Goal: Task Accomplishment & Management: Manage account settings

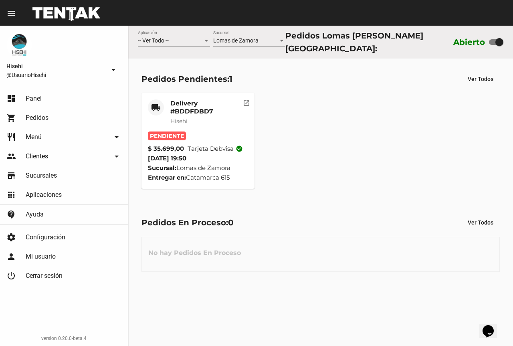
click at [206, 118] on div "Delivery #BDDFDBD7 Hisehi" at bounding box center [206, 115] width 72 height 32
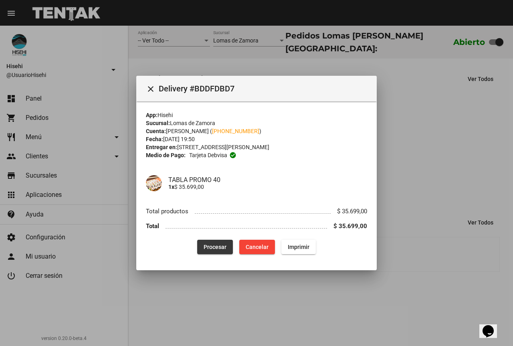
click at [212, 250] on span "Procesar" at bounding box center [215, 247] width 23 height 6
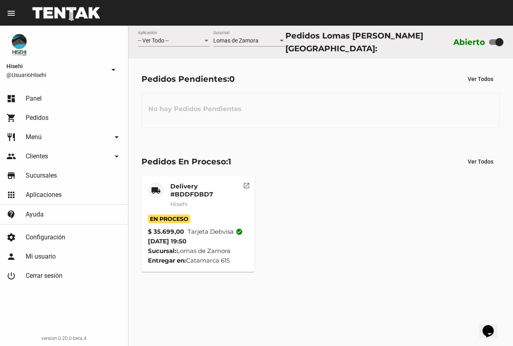
click at [210, 199] on div "Delivery #BDDFDBD7 Hisehi" at bounding box center [206, 198] width 72 height 32
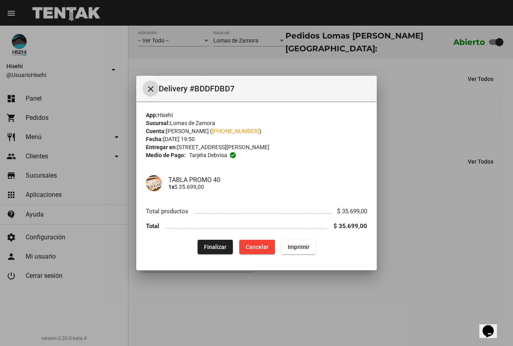
click at [417, 145] on div at bounding box center [256, 173] width 513 height 346
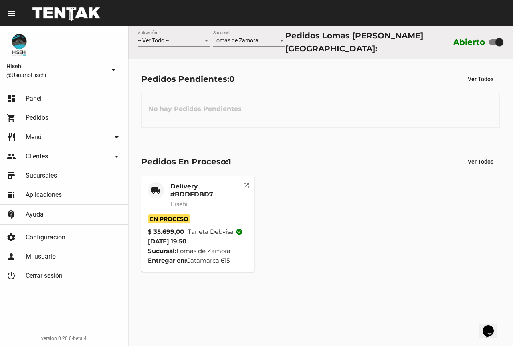
click at [167, 186] on mat-card-header "local_shipping Delivery #BDDFDBD7 Hisehi" at bounding box center [198, 198] width 101 height 32
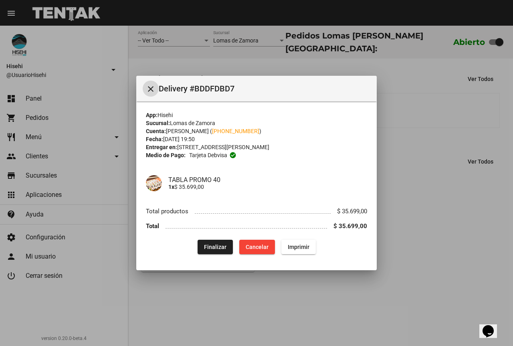
click at [218, 250] on span "Finalizar" at bounding box center [215, 247] width 22 height 6
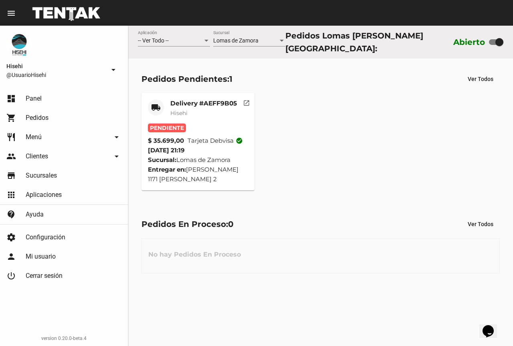
click at [181, 115] on div "Delivery #AEFF9B05 Hisehi" at bounding box center [203, 111] width 67 height 24
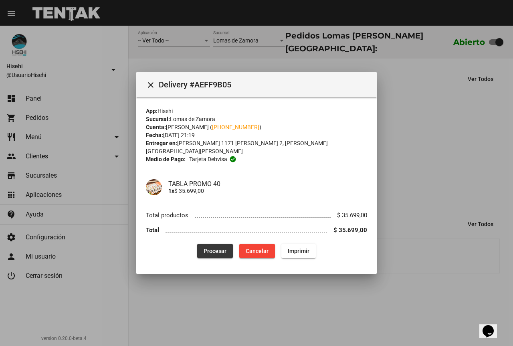
click at [216, 248] on span "Procesar" at bounding box center [215, 251] width 23 height 6
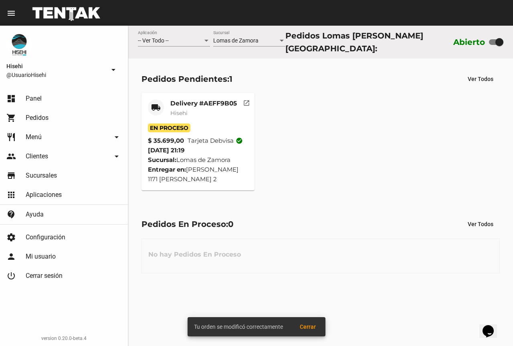
click at [202, 109] on mat-card-subtitle "Hisehi" at bounding box center [203, 113] width 67 height 8
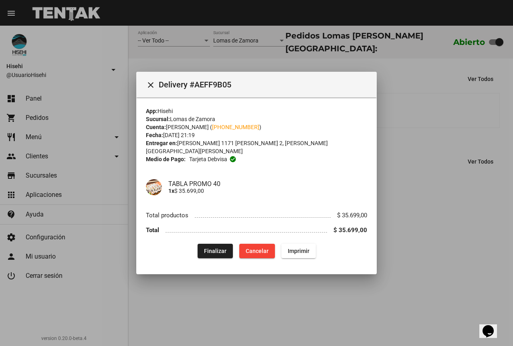
click at [433, 163] on div at bounding box center [256, 173] width 513 height 346
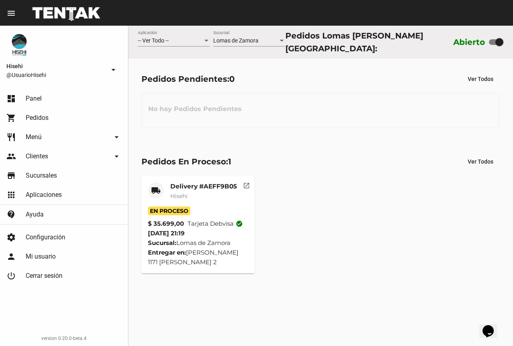
click at [191, 199] on div "Delivery #AEFF9B05 Hisehi" at bounding box center [203, 194] width 67 height 24
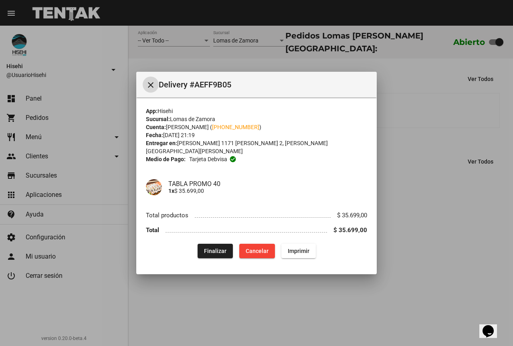
click at [416, 133] on div at bounding box center [256, 173] width 513 height 346
